Goal: Transaction & Acquisition: Purchase product/service

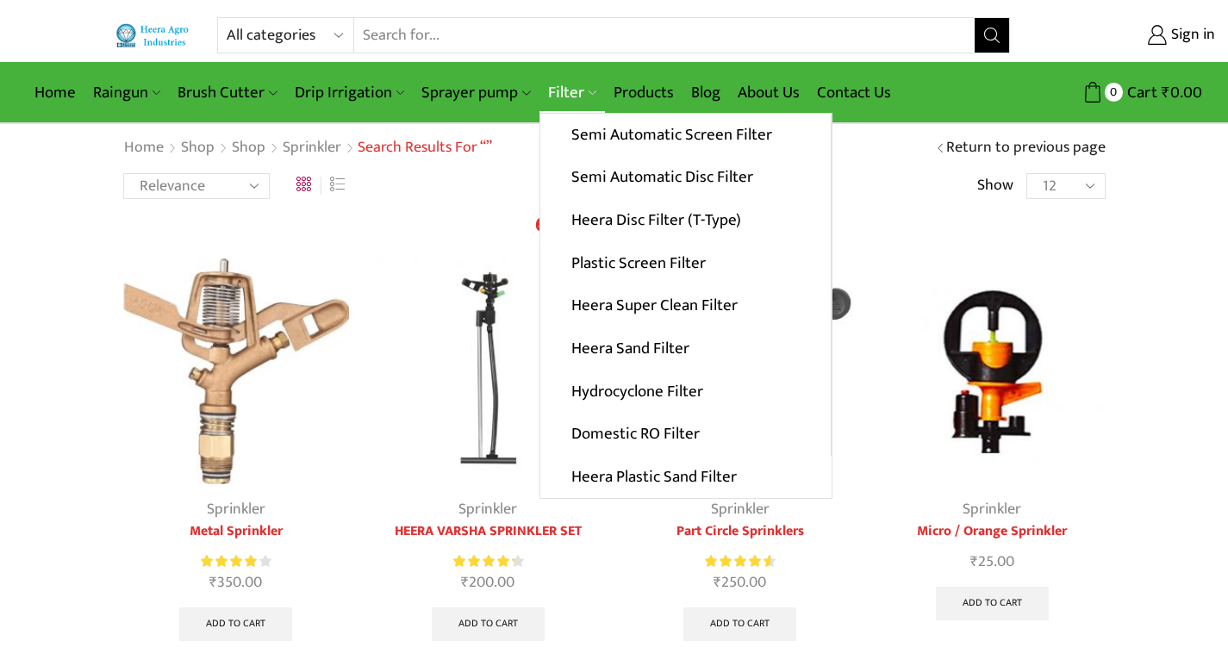
click at [546, 99] on link "Filter" at bounding box center [571, 92] width 65 height 40
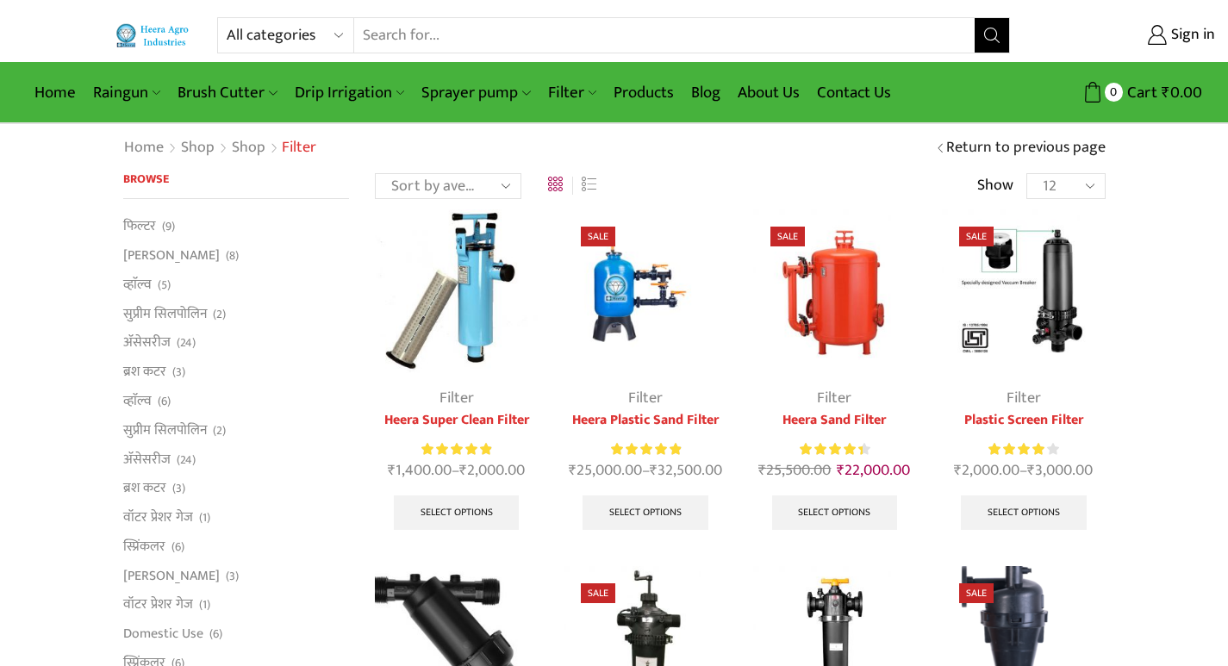
click at [610, 323] on img at bounding box center [644, 290] width 163 height 163
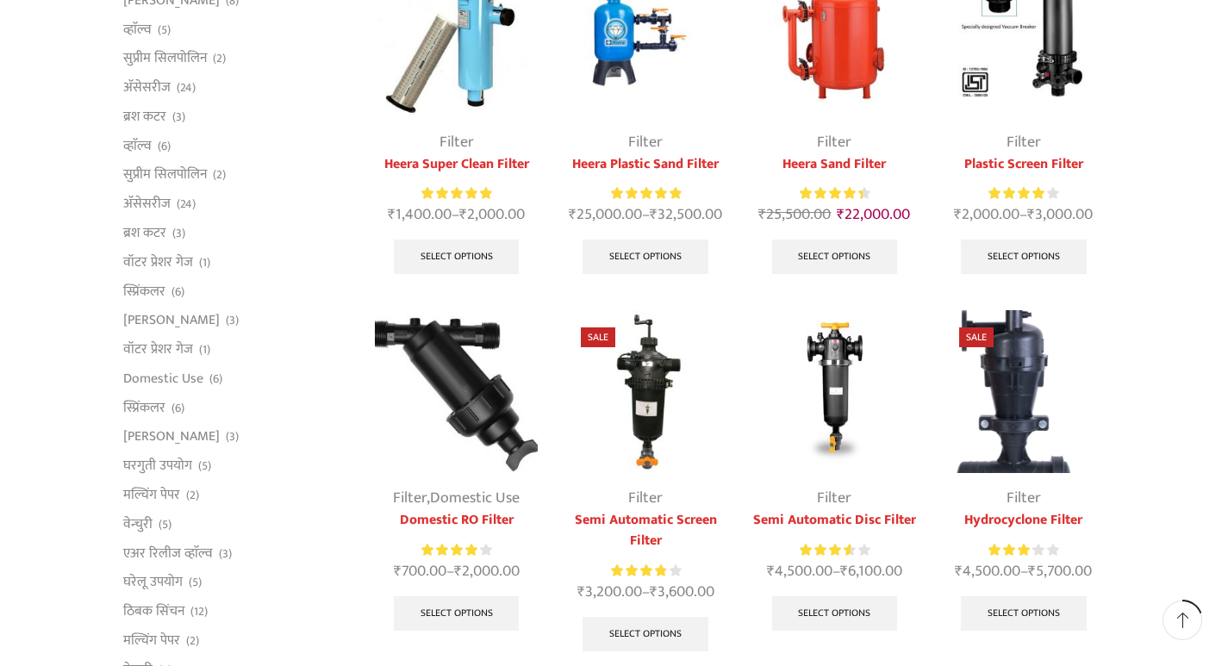
scroll to position [258, 0]
